Goal: Information Seeking & Learning: Learn about a topic

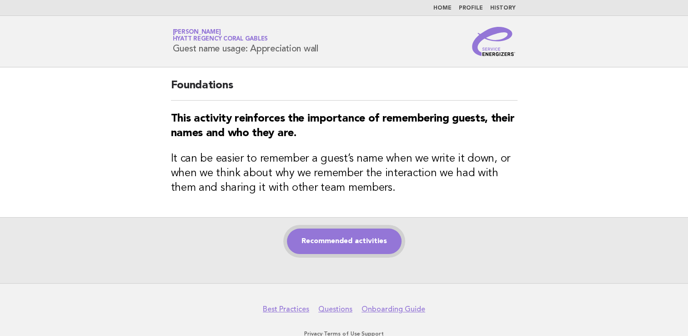
click at [353, 244] on link "Recommended activities" at bounding box center [344, 240] width 115 height 25
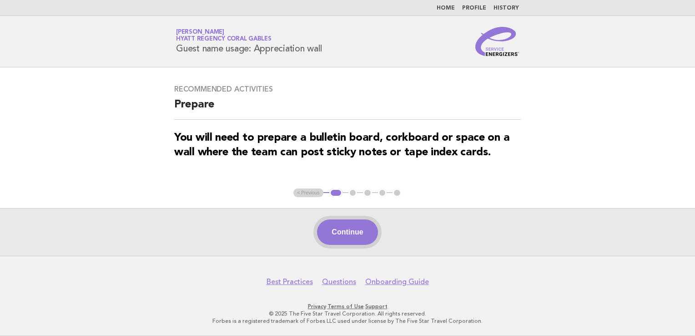
click at [343, 223] on button "Continue" at bounding box center [347, 231] width 60 height 25
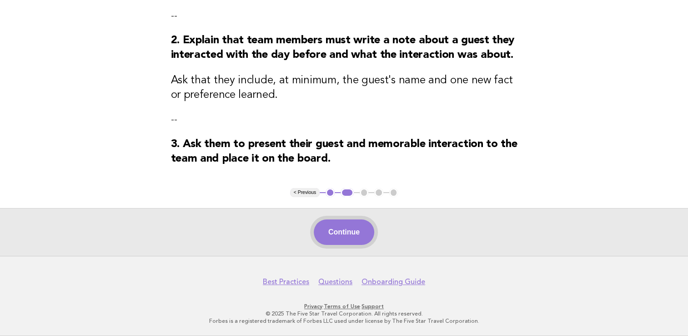
click at [353, 231] on button "Continue" at bounding box center [344, 231] width 60 height 25
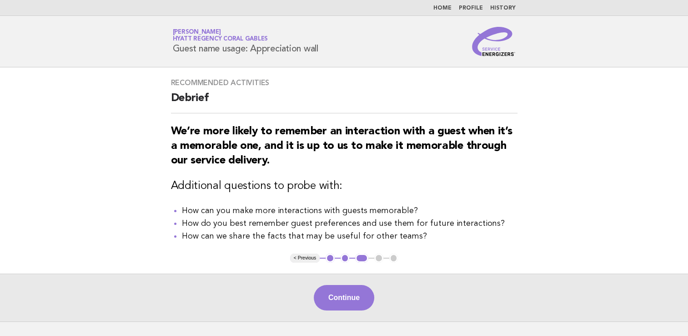
click at [338, 272] on main "Recommended activities Debrief We’re more likely to remember an interaction wit…" at bounding box center [344, 194] width 688 height 254
click at [339, 290] on button "Continue" at bounding box center [344, 297] width 60 height 25
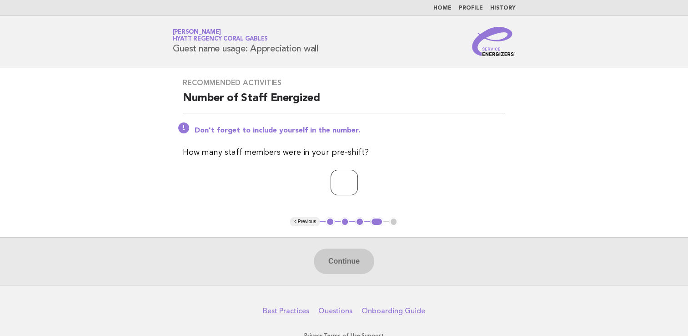
click at [331, 182] on input "number" at bounding box center [344, 182] width 27 height 25
type input "*"
click at [340, 259] on button "Continue" at bounding box center [344, 260] width 60 height 25
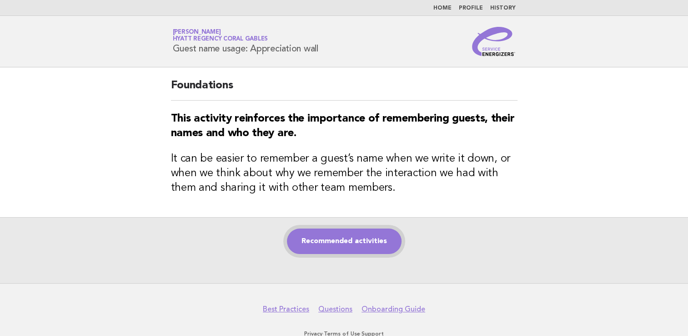
click at [338, 237] on link "Recommended activities" at bounding box center [344, 240] width 115 height 25
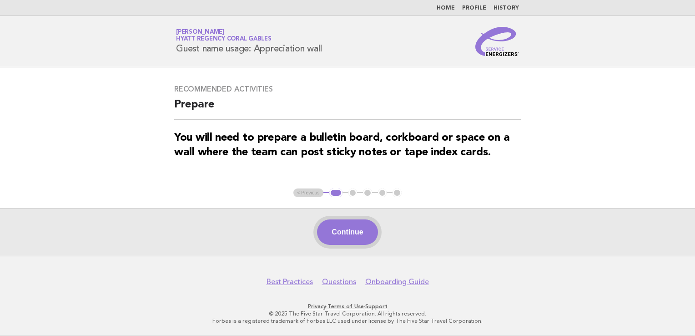
click at [340, 222] on button "Continue" at bounding box center [347, 231] width 60 height 25
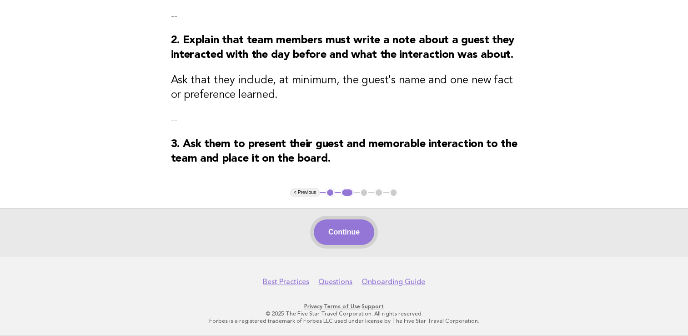
click at [357, 231] on button "Continue" at bounding box center [344, 231] width 60 height 25
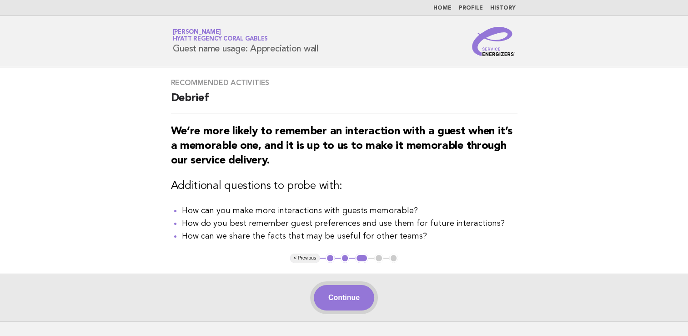
click at [352, 297] on button "Continue" at bounding box center [344, 297] width 60 height 25
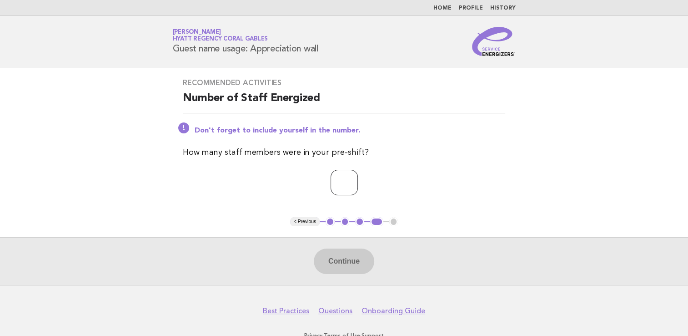
click at [346, 181] on input "number" at bounding box center [344, 182] width 27 height 25
type input "*"
click at [336, 246] on div "Continue" at bounding box center [344, 261] width 688 height 48
click at [355, 264] on button "Continue" at bounding box center [344, 260] width 60 height 25
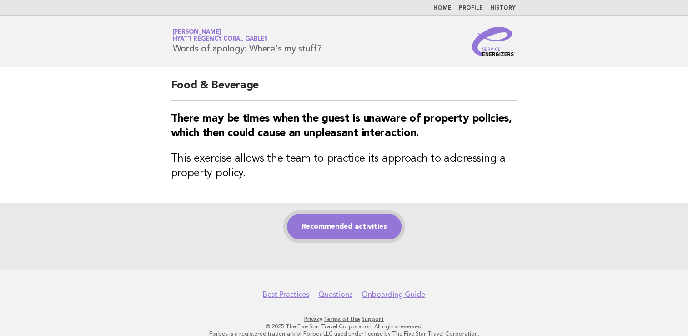
click at [345, 229] on link "Recommended activities" at bounding box center [344, 226] width 115 height 25
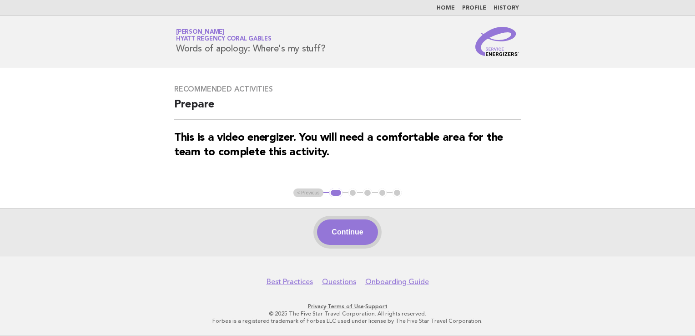
click at [360, 231] on button "Continue" at bounding box center [347, 231] width 60 height 25
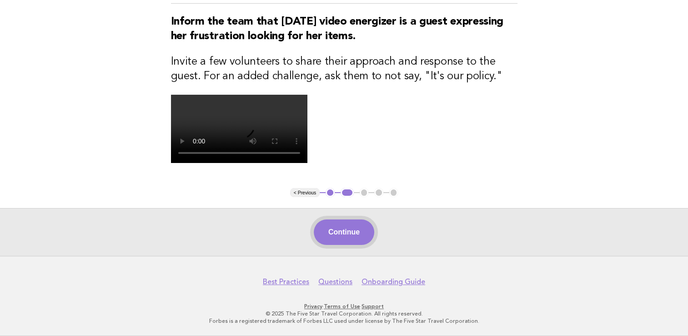
click at [352, 240] on button "Continue" at bounding box center [344, 231] width 60 height 25
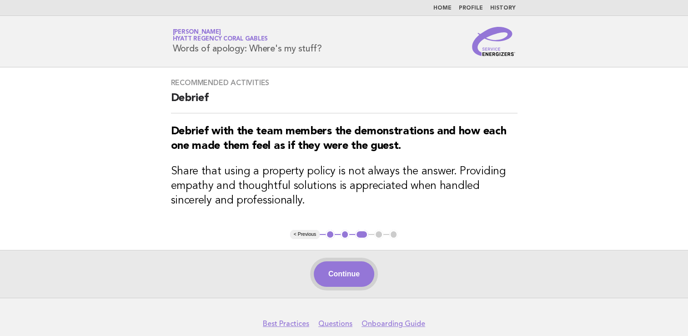
click at [340, 276] on button "Continue" at bounding box center [344, 273] width 60 height 25
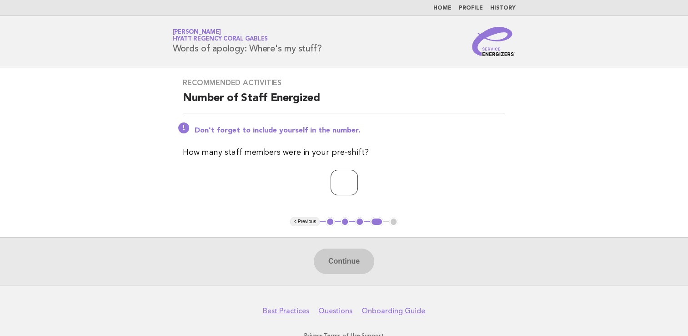
click at [338, 175] on input "number" at bounding box center [344, 182] width 27 height 25
type input "*"
click at [354, 266] on button "Continue" at bounding box center [344, 260] width 60 height 25
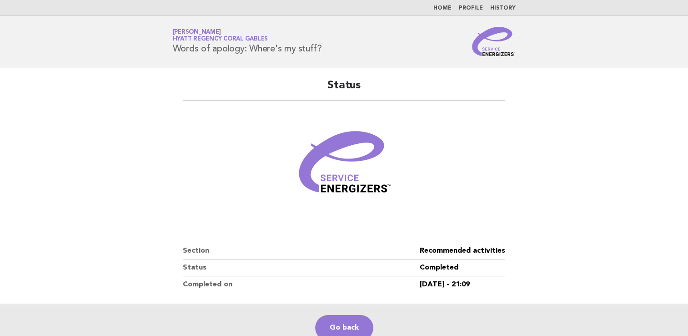
click at [449, 8] on link "Home" at bounding box center [442, 7] width 18 height 5
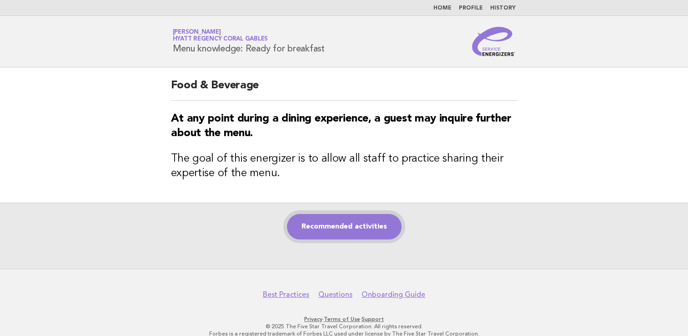
click at [339, 220] on link "Recommended activities" at bounding box center [344, 226] width 115 height 25
click at [340, 225] on link "Recommended activities" at bounding box center [344, 226] width 115 height 25
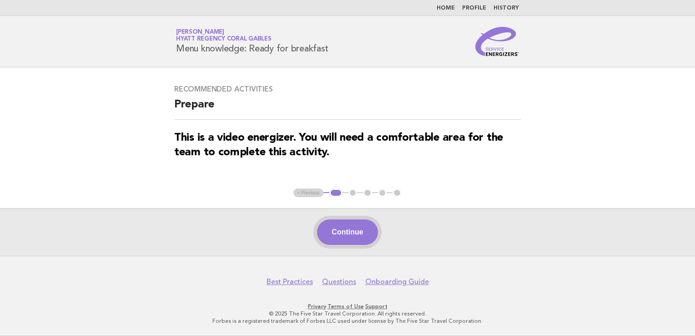
click at [347, 231] on button "Continue" at bounding box center [347, 231] width 60 height 25
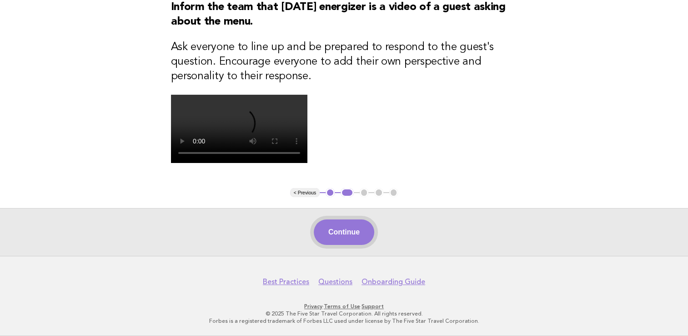
click at [335, 233] on button "Continue" at bounding box center [344, 231] width 60 height 25
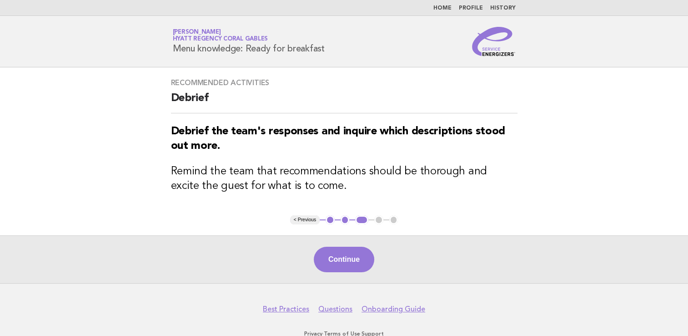
drag, startPoint x: 355, startPoint y: 254, endPoint x: 355, endPoint y: 248, distance: 5.9
click at [355, 251] on button "Continue" at bounding box center [344, 258] width 60 height 25
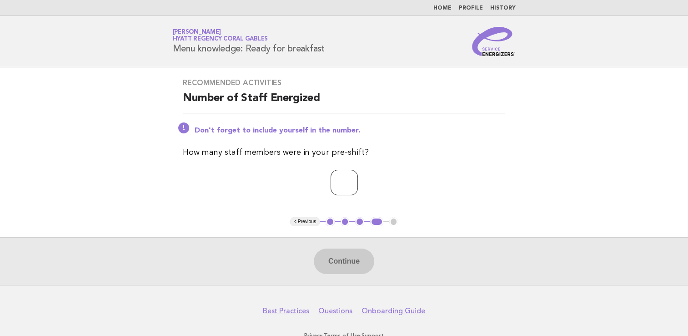
click at [333, 180] on input "number" at bounding box center [344, 182] width 27 height 25
type input "*"
click at [335, 266] on button "Continue" at bounding box center [344, 260] width 60 height 25
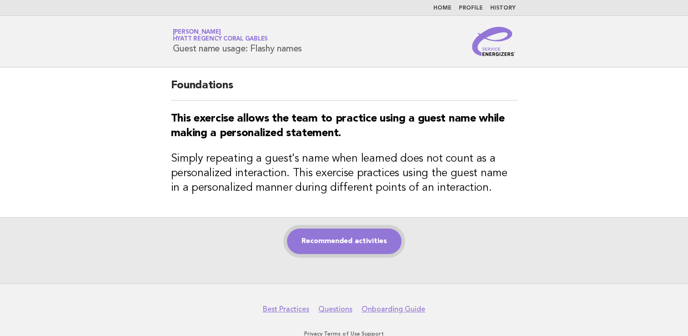
click at [353, 247] on link "Recommended activities" at bounding box center [344, 240] width 115 height 25
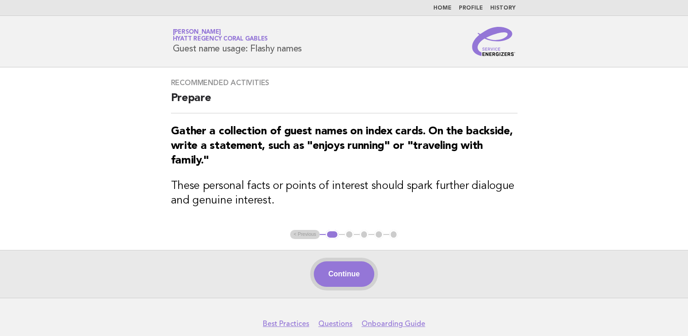
click at [349, 278] on button "Continue" at bounding box center [344, 273] width 60 height 25
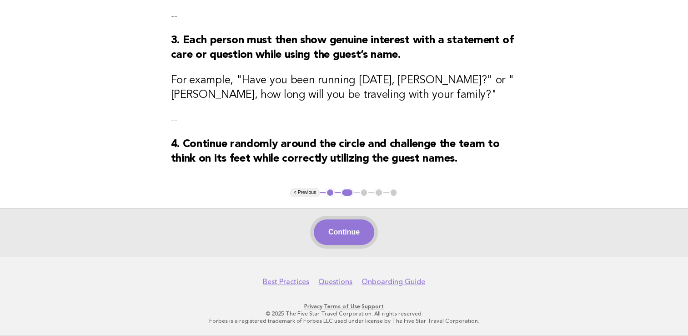
click at [361, 232] on button "Continue" at bounding box center [344, 231] width 60 height 25
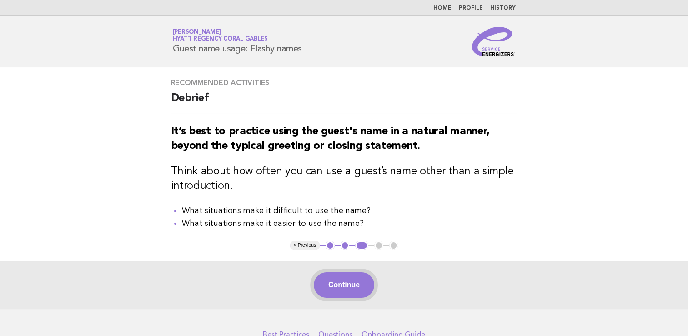
click at [329, 285] on button "Continue" at bounding box center [344, 284] width 60 height 25
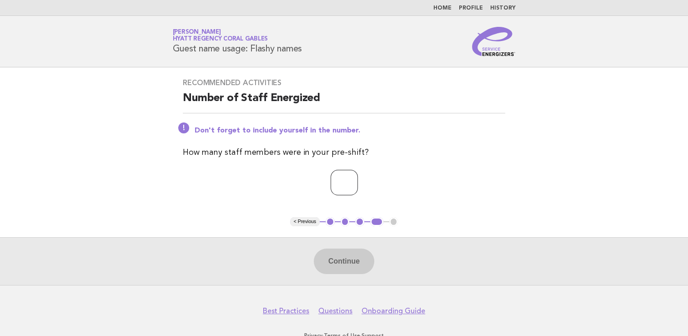
click at [348, 178] on input "number" at bounding box center [344, 182] width 27 height 25
type input "*"
click at [352, 256] on button "Continue" at bounding box center [344, 260] width 60 height 25
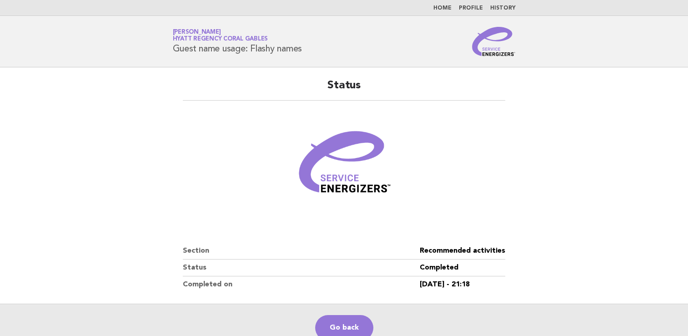
click at [446, 8] on link "Home" at bounding box center [442, 7] width 18 height 5
